Goal: Check status: Check status

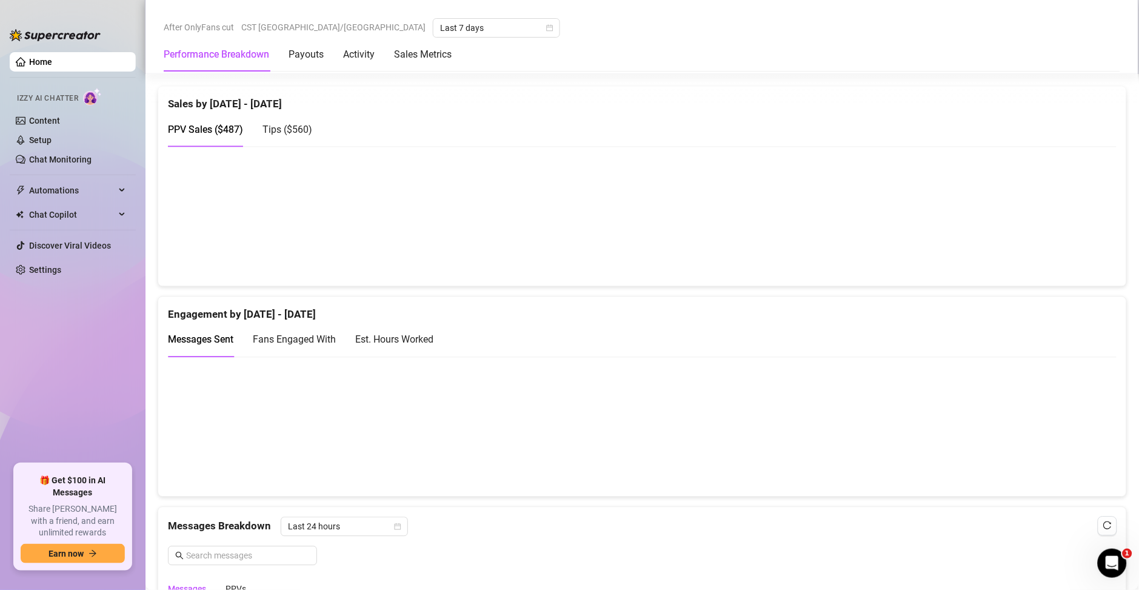
scroll to position [611, 0]
click at [361, 340] on div "Est. Hours Worked" at bounding box center [394, 339] width 78 height 15
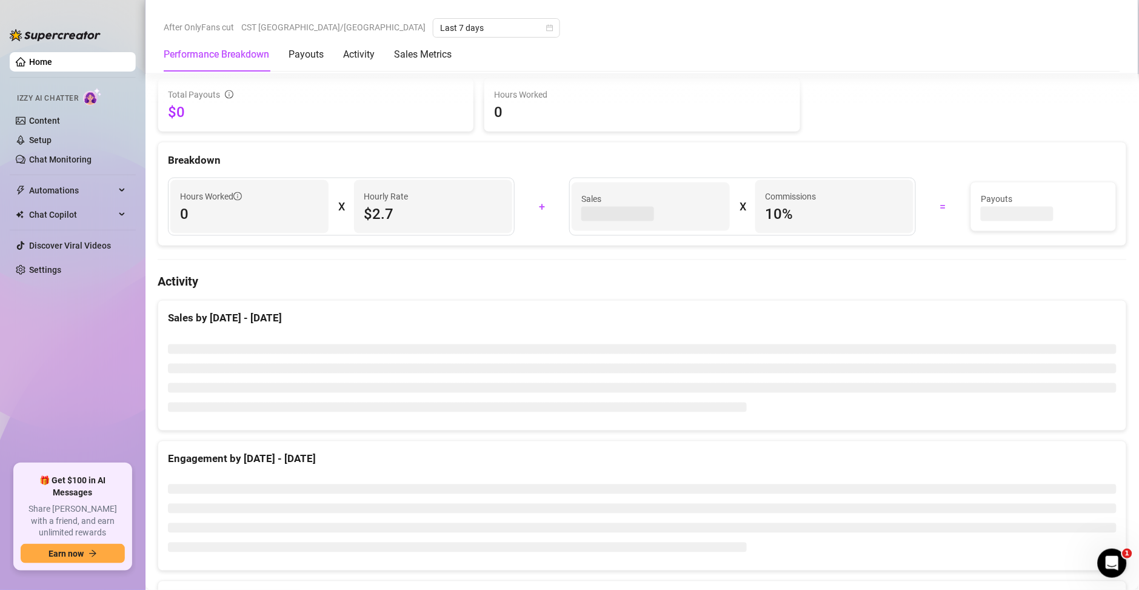
scroll to position [437, 0]
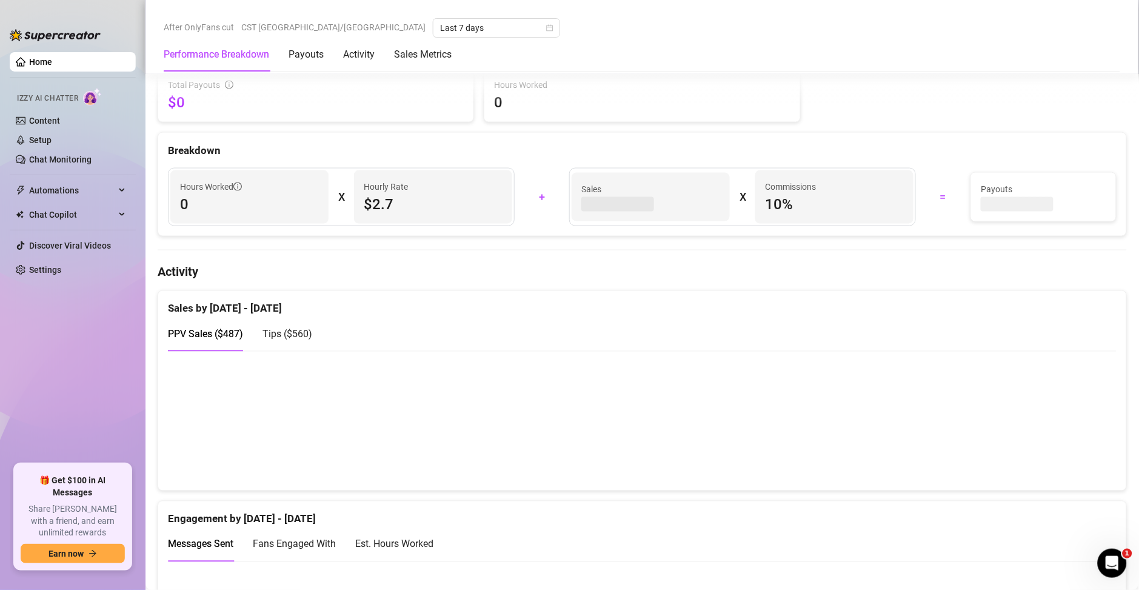
click at [706, 323] on div "PPV Sales ( $487 ) Tips ( $560 )" at bounding box center [642, 334] width 949 height 35
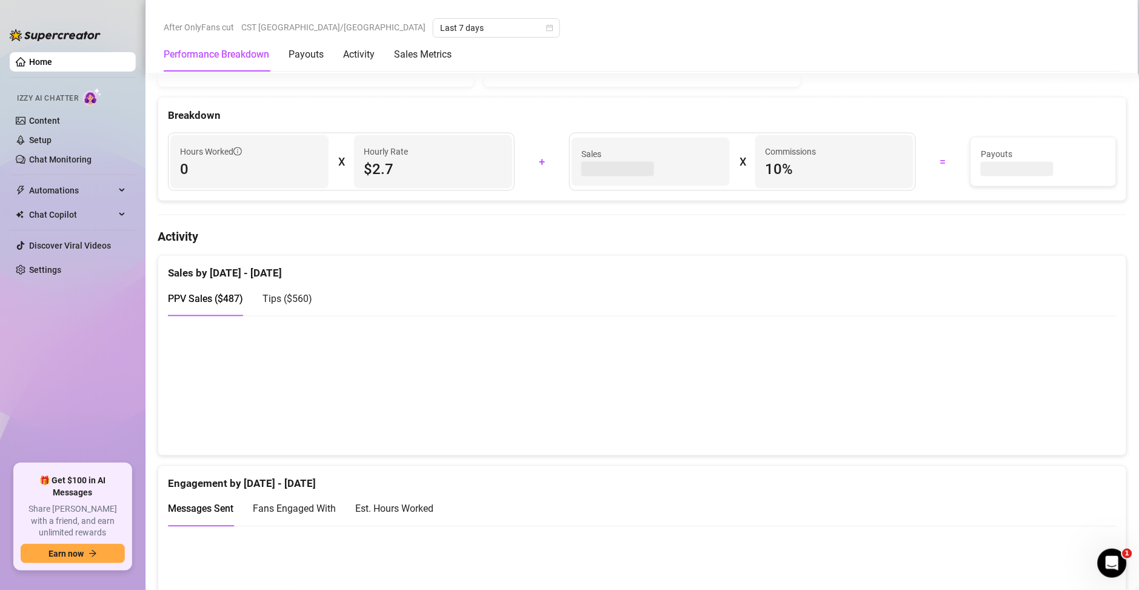
scroll to position [611, 0]
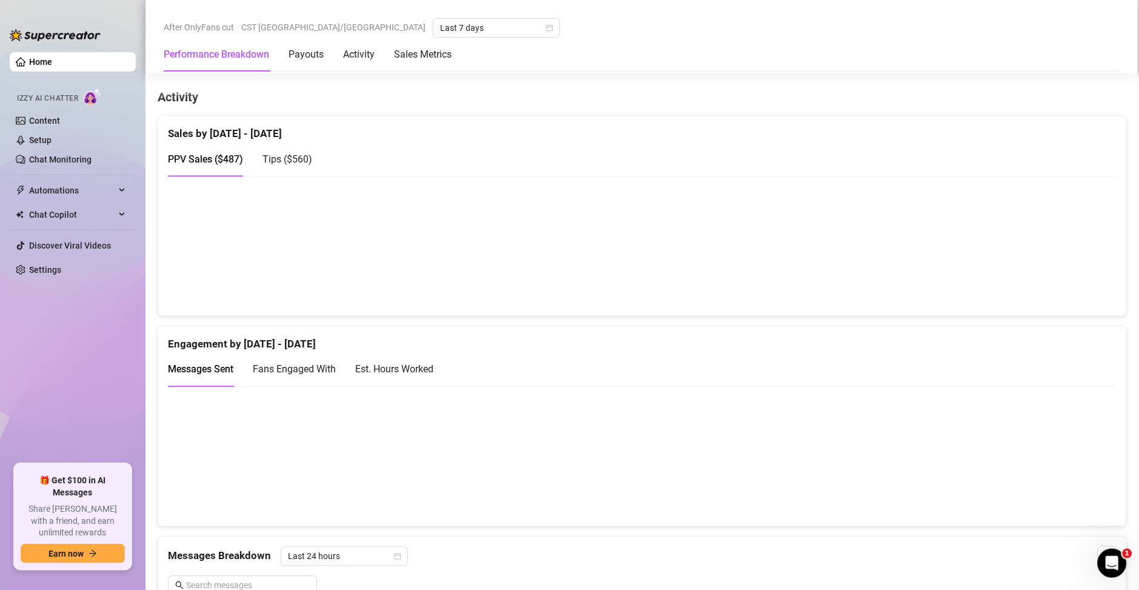
click at [404, 372] on div "Est. Hours Worked" at bounding box center [394, 369] width 78 height 15
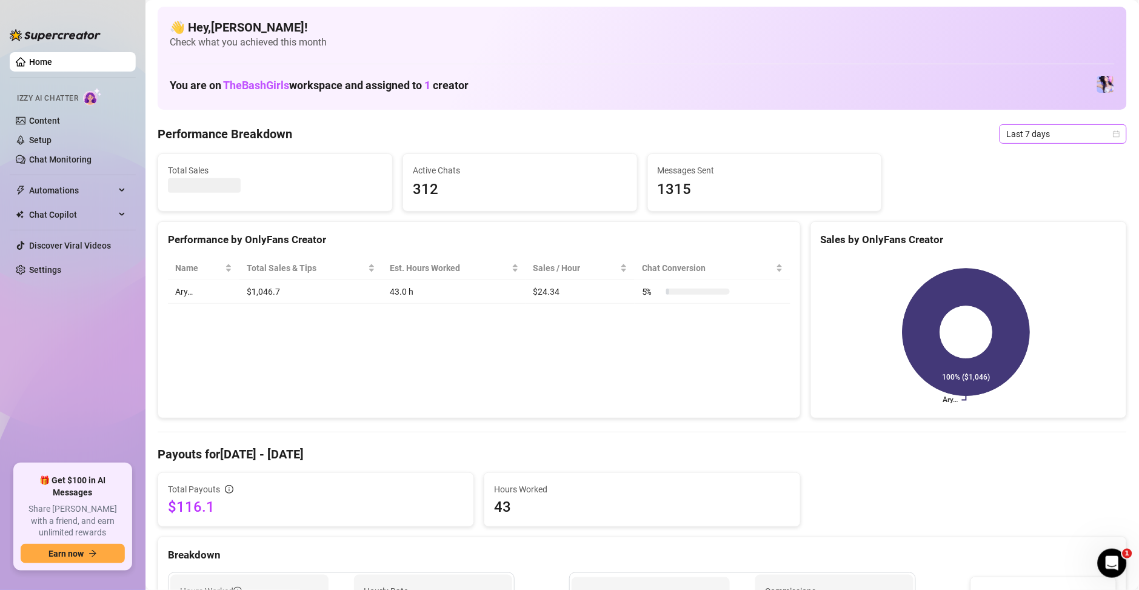
scroll to position [0, 0]
click at [1016, 139] on span "Last 7 days" at bounding box center [1063, 136] width 113 height 18
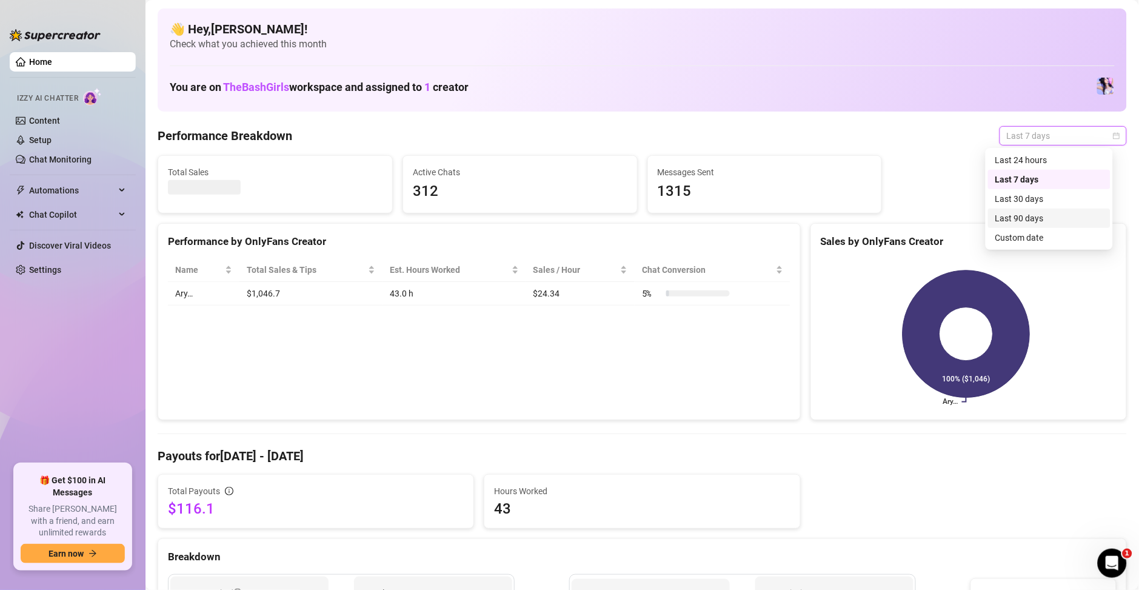
click at [1018, 239] on div "Custom date" at bounding box center [1050, 237] width 108 height 13
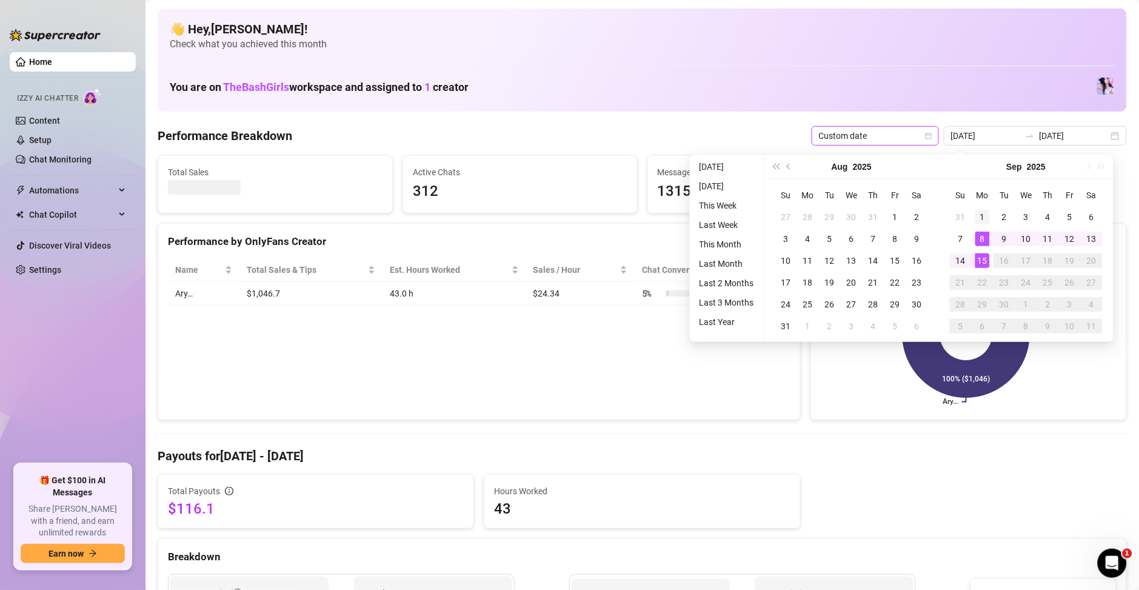
type input "2025-09-01"
click at [983, 218] on div "1" at bounding box center [983, 217] width 15 height 15
type input "2025-09-15"
click at [983, 258] on div "15" at bounding box center [983, 260] width 15 height 15
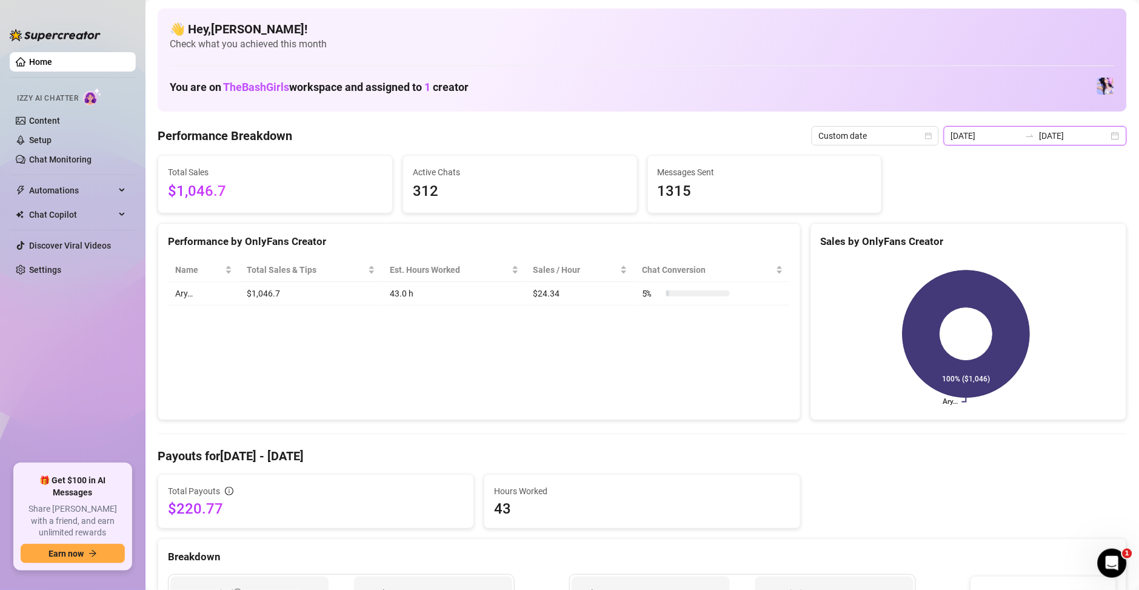
click at [974, 139] on input "2025-09-08" at bounding box center [985, 135] width 69 height 13
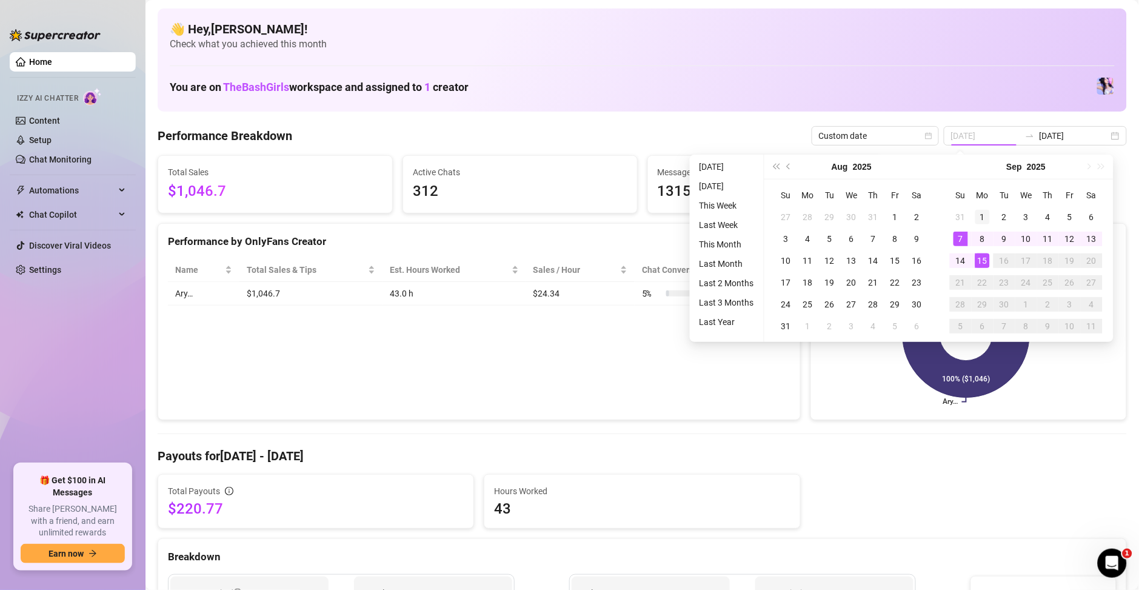
click at [984, 215] on div "1" at bounding box center [983, 217] width 15 height 15
type input "2025-09-01"
type input "2025-09-15"
click at [982, 262] on div "15" at bounding box center [983, 260] width 15 height 15
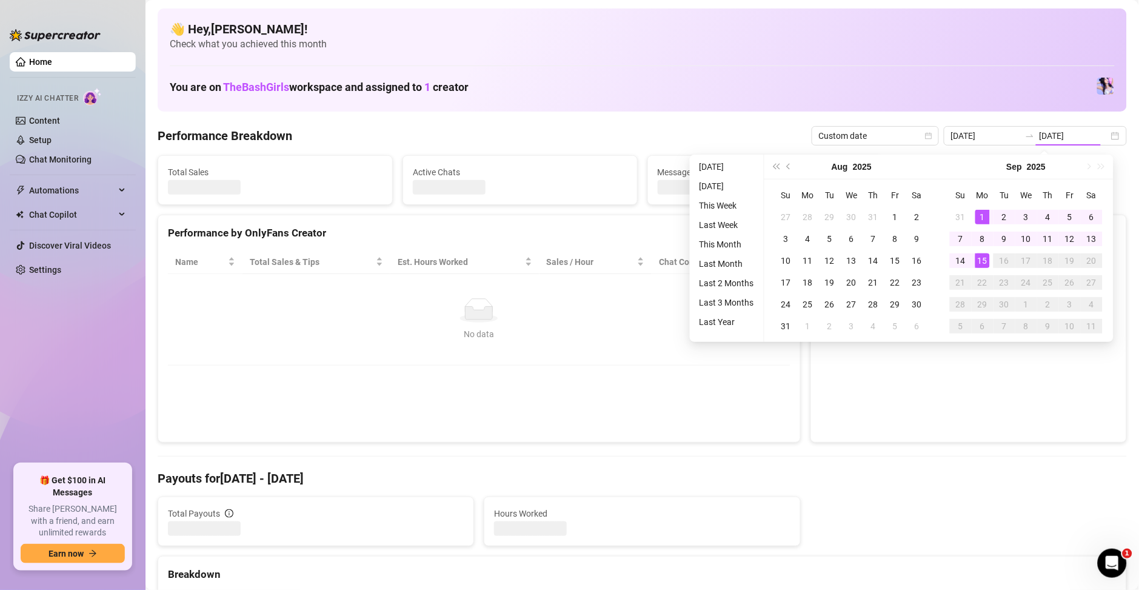
type input "2025-09-01"
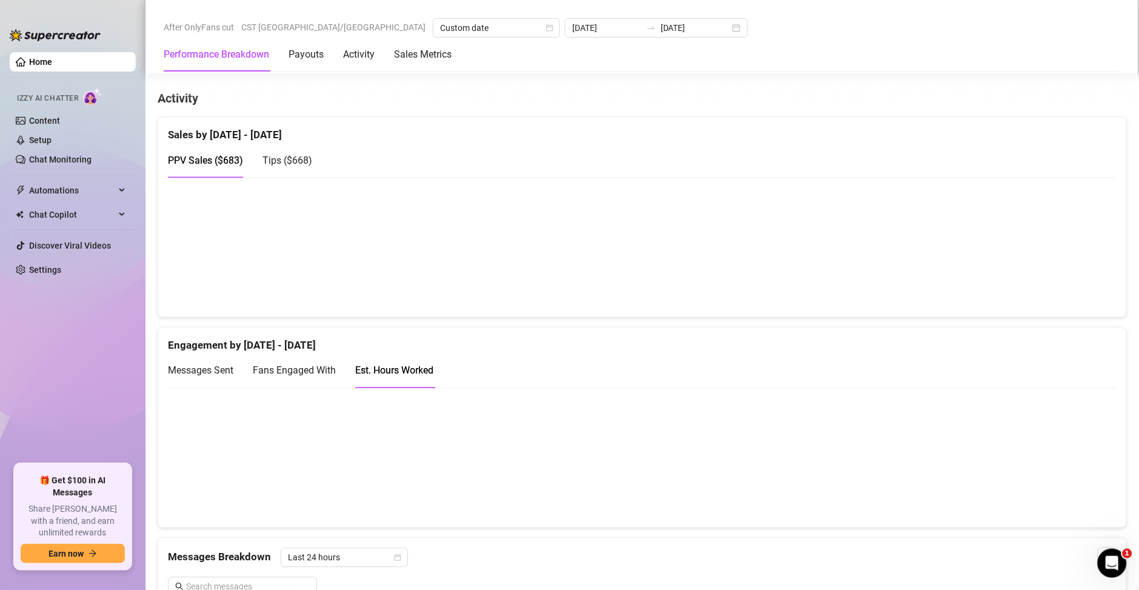
scroll to position [611, 0]
